Goal: Download file/media

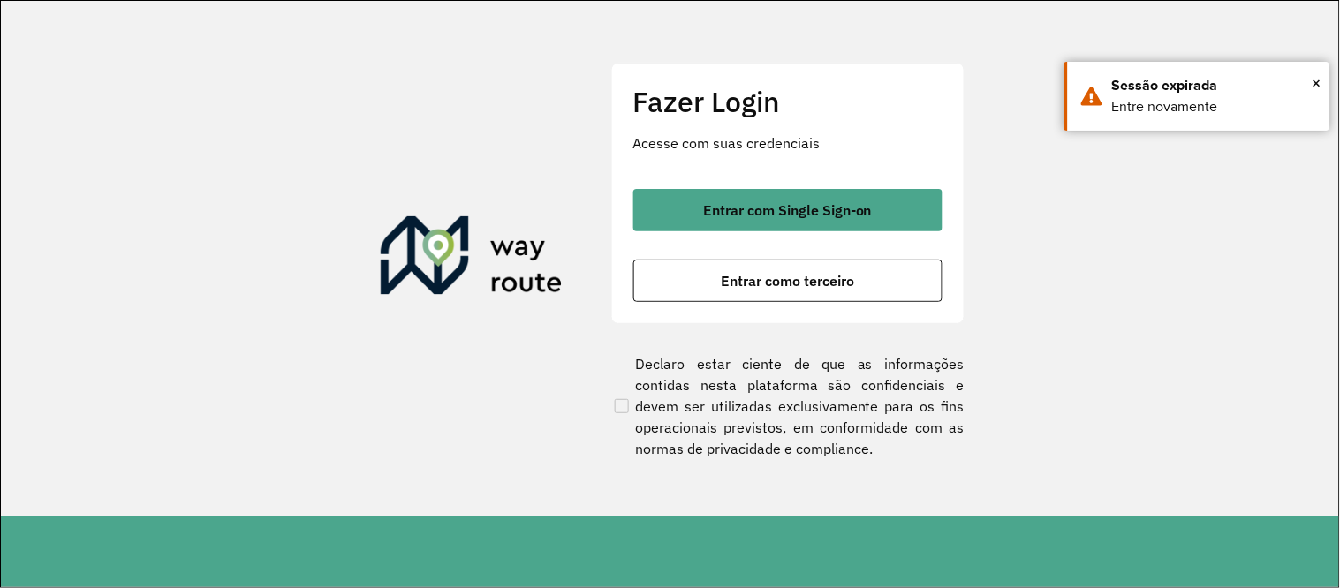
click at [735, 289] on button "Entrar como terceiro" at bounding box center [787, 281] width 309 height 42
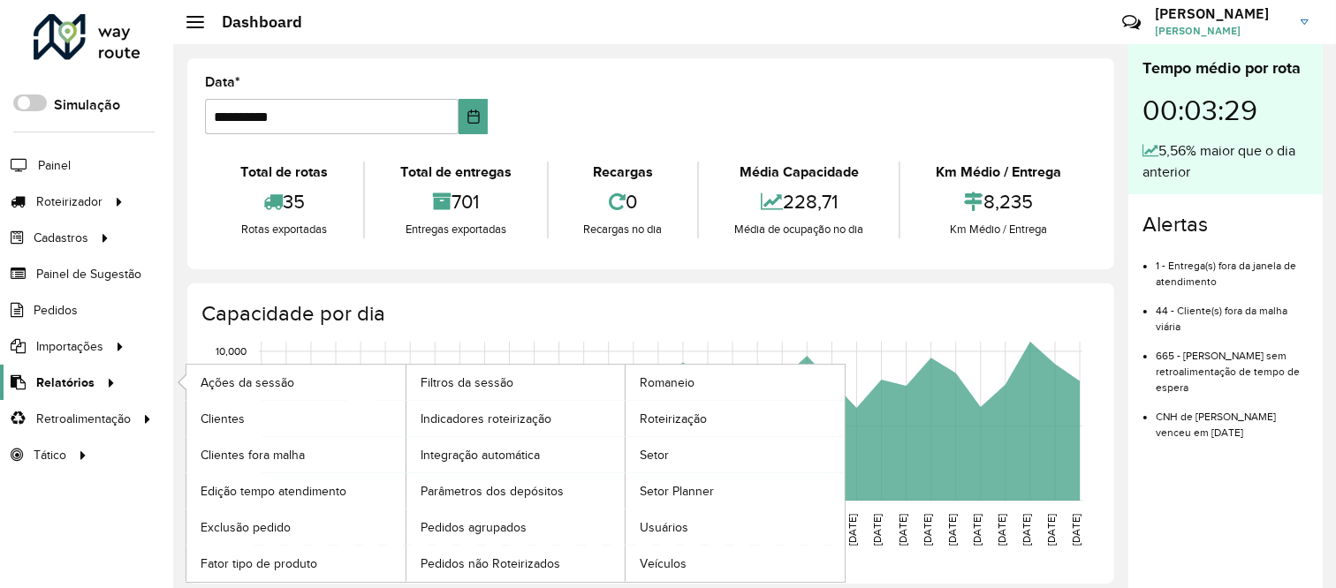
click at [74, 383] on span "Relatórios" at bounding box center [65, 383] width 58 height 19
click at [663, 380] on span "Romaneio" at bounding box center [668, 383] width 57 height 19
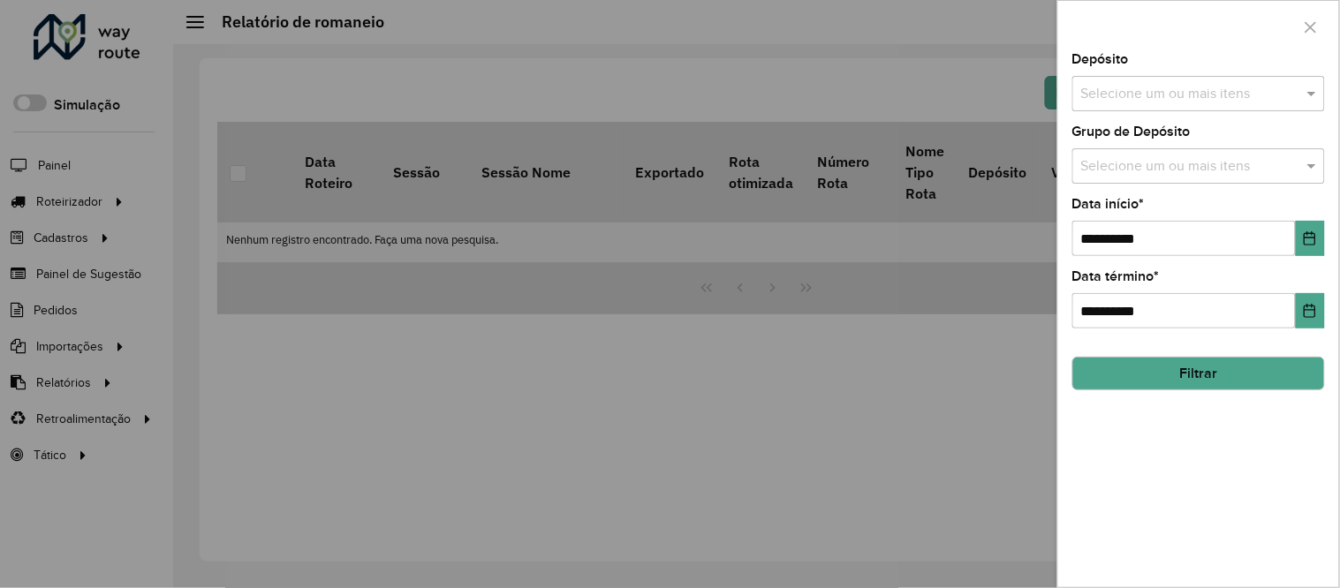
click at [1207, 107] on div "Selecione um ou mais itens" at bounding box center [1198, 93] width 253 height 35
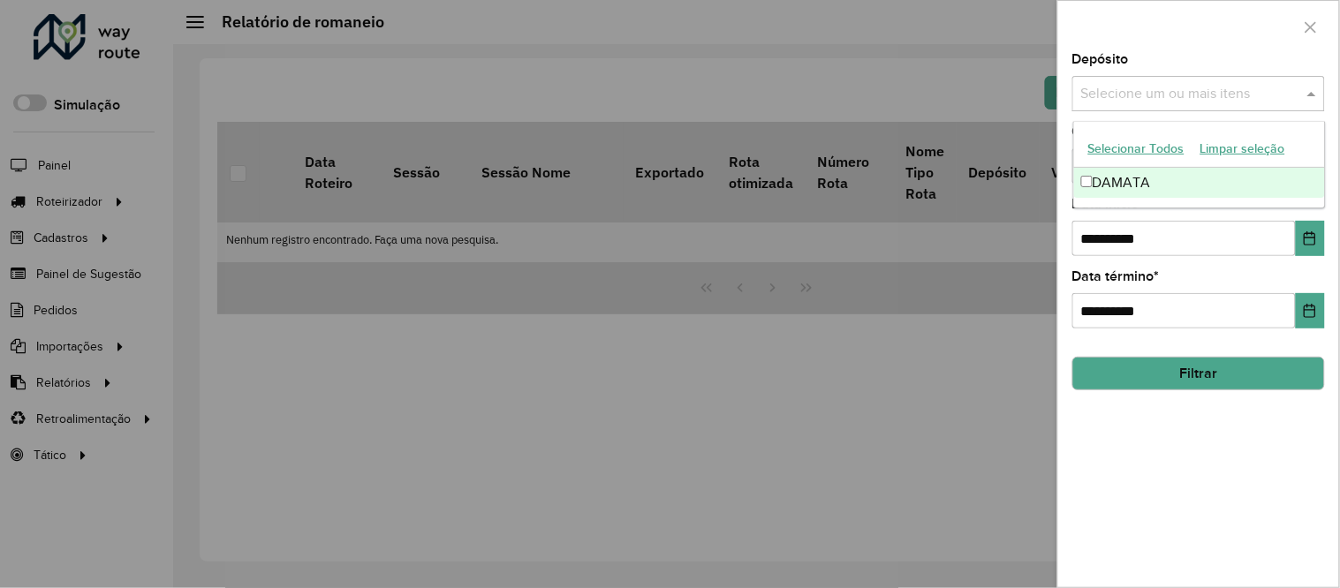
click at [1151, 179] on div "DAMATA" at bounding box center [1199, 183] width 251 height 30
click at [1141, 374] on button "Filtrar" at bounding box center [1198, 374] width 253 height 34
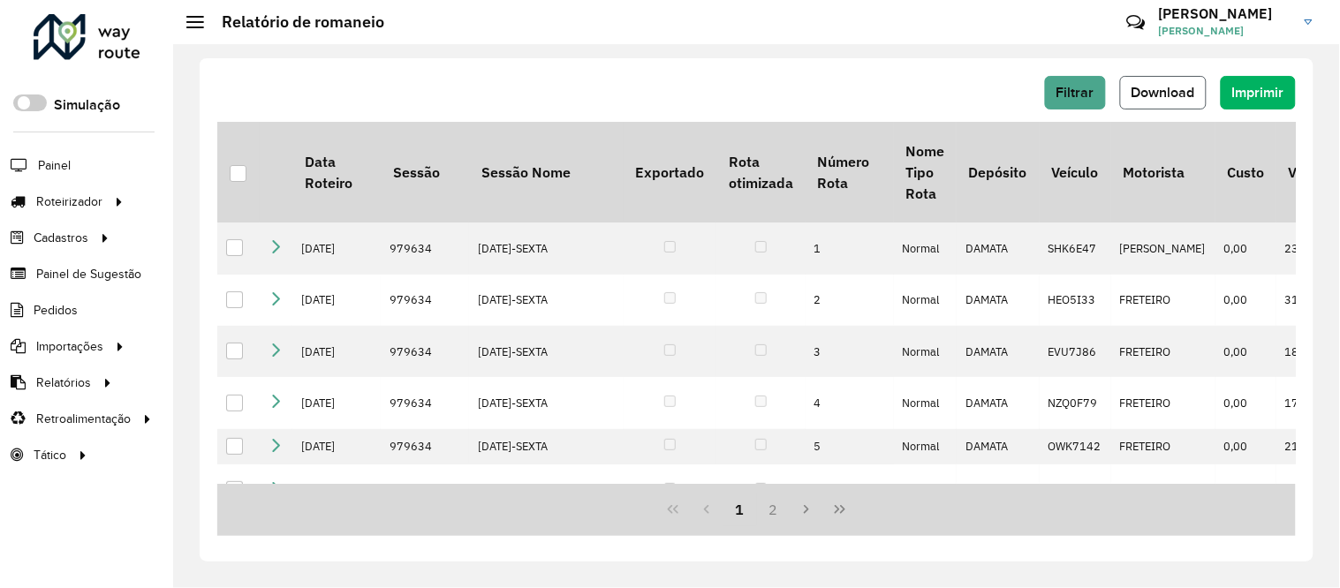
click at [1169, 86] on span "Download" at bounding box center [1164, 92] width 64 height 15
